Goal: Information Seeking & Learning: Learn about a topic

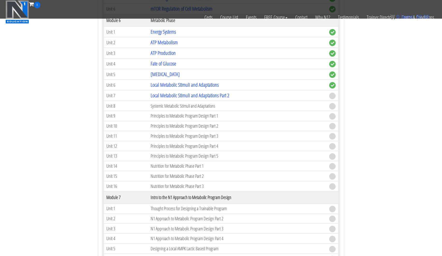
scroll to position [702, 0]
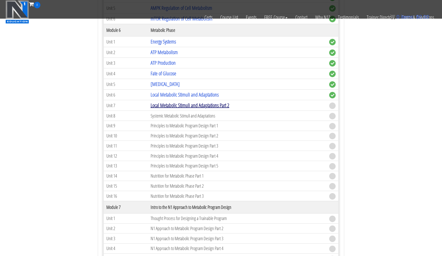
click at [166, 103] on link "Local Metabolic Stimuli and Adaptations Part 2" at bounding box center [189, 105] width 79 height 7
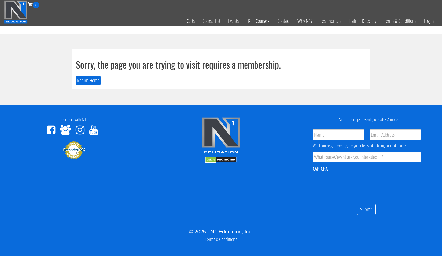
click at [428, 20] on link "Log In" at bounding box center [429, 20] width 18 height 25
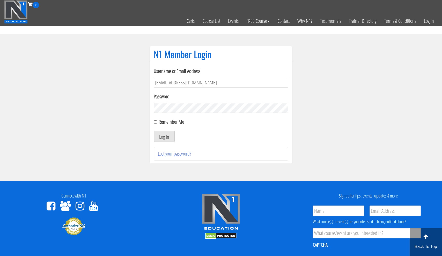
type input "usmcfit93@gmail.com"
click at [164, 136] on button "Log In" at bounding box center [164, 136] width 21 height 11
click at [166, 132] on button "Log In" at bounding box center [164, 136] width 21 height 11
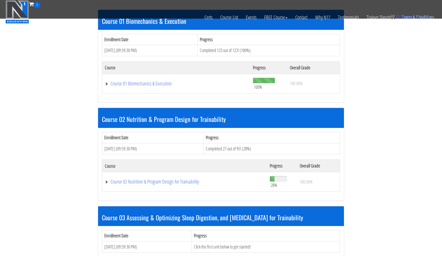
scroll to position [258, 0]
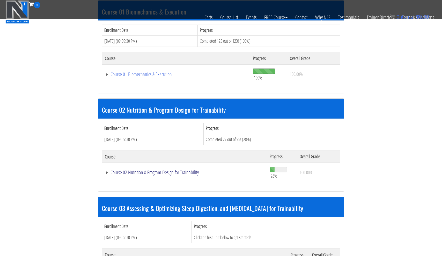
click at [162, 171] on link "Course 02 Nutrition & Program Design for Trainability" at bounding box center [185, 172] width 160 height 5
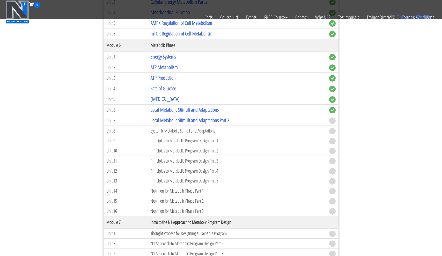
scroll to position [687, 0]
click at [176, 119] on link "Local Metabolic Stimuli and Adaptations Part 2" at bounding box center [189, 120] width 79 height 7
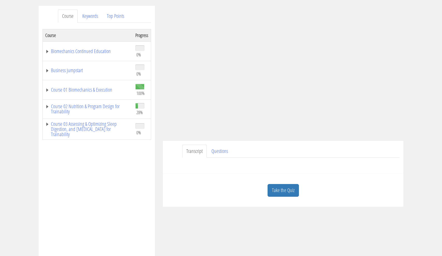
scroll to position [65, 0]
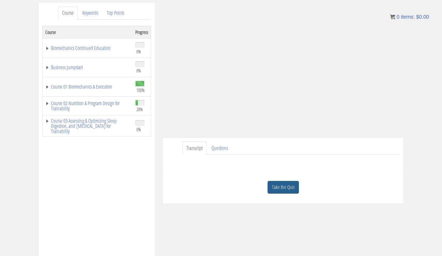
click at [282, 187] on link "Take the Quiz" at bounding box center [282, 187] width 31 height 13
